Goal: Navigation & Orientation: Find specific page/section

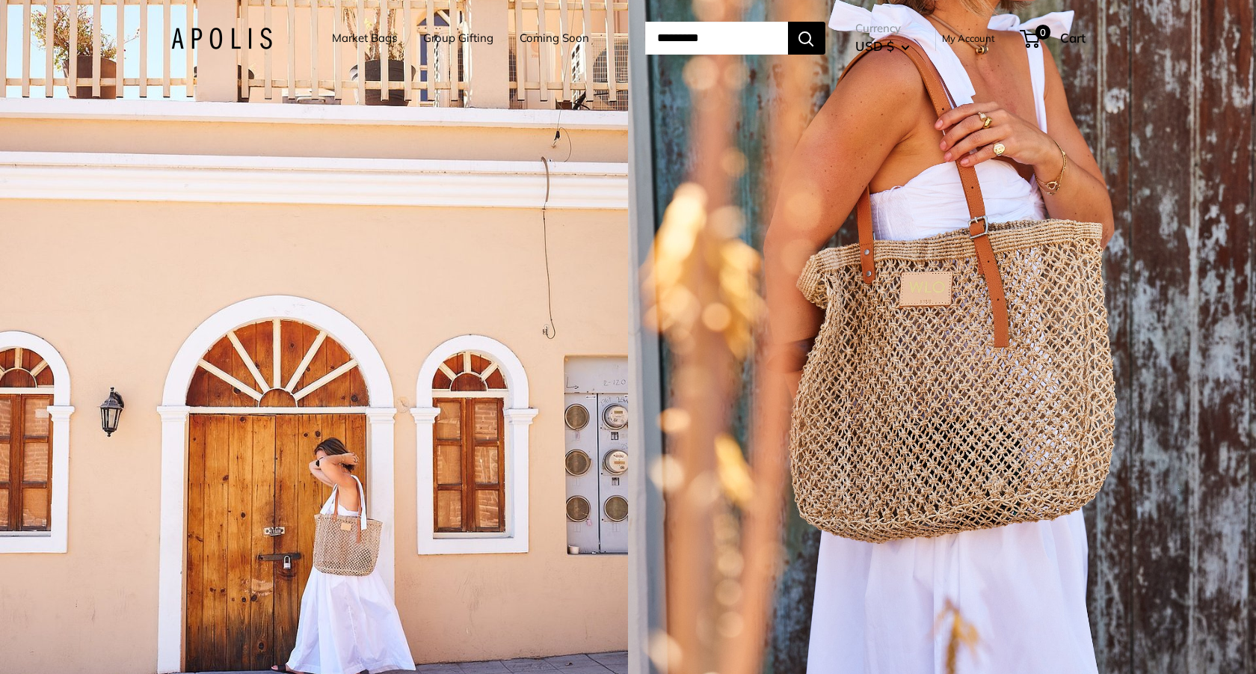
click at [520, 42] on link "Coming Soon" at bounding box center [555, 38] width 70 height 21
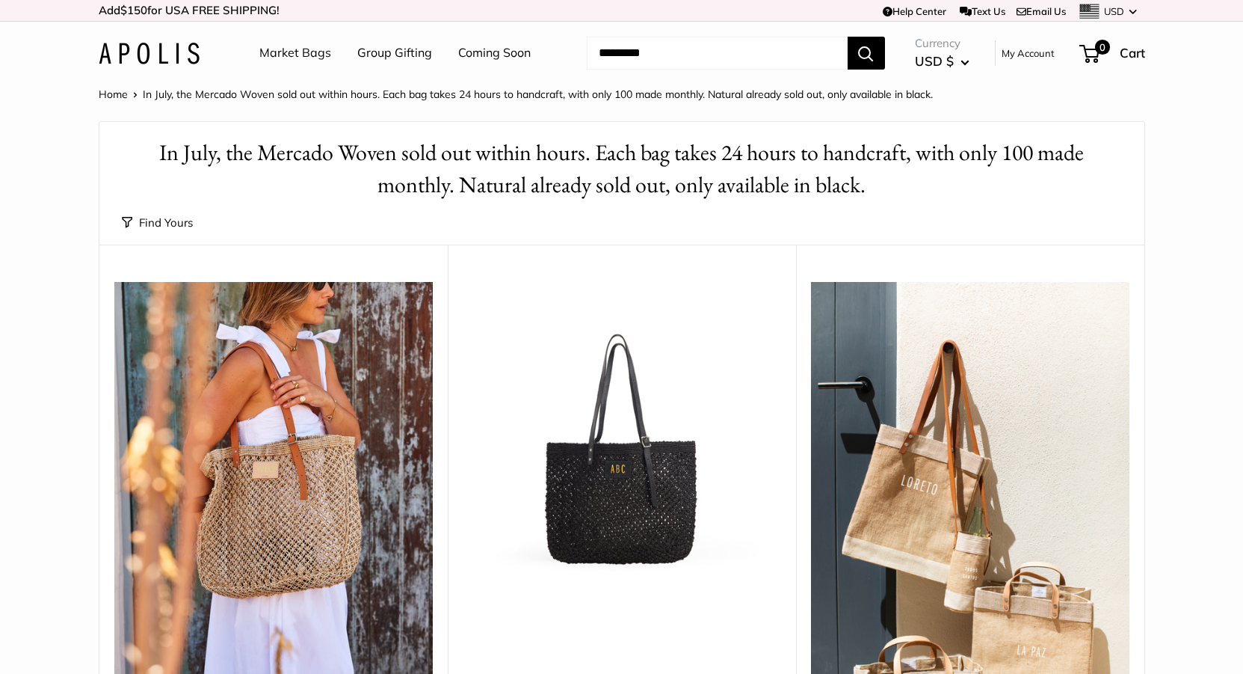
click at [869, 51] on button "Search" at bounding box center [866, 53] width 37 height 33
